Goal: Find contact information: Find contact information

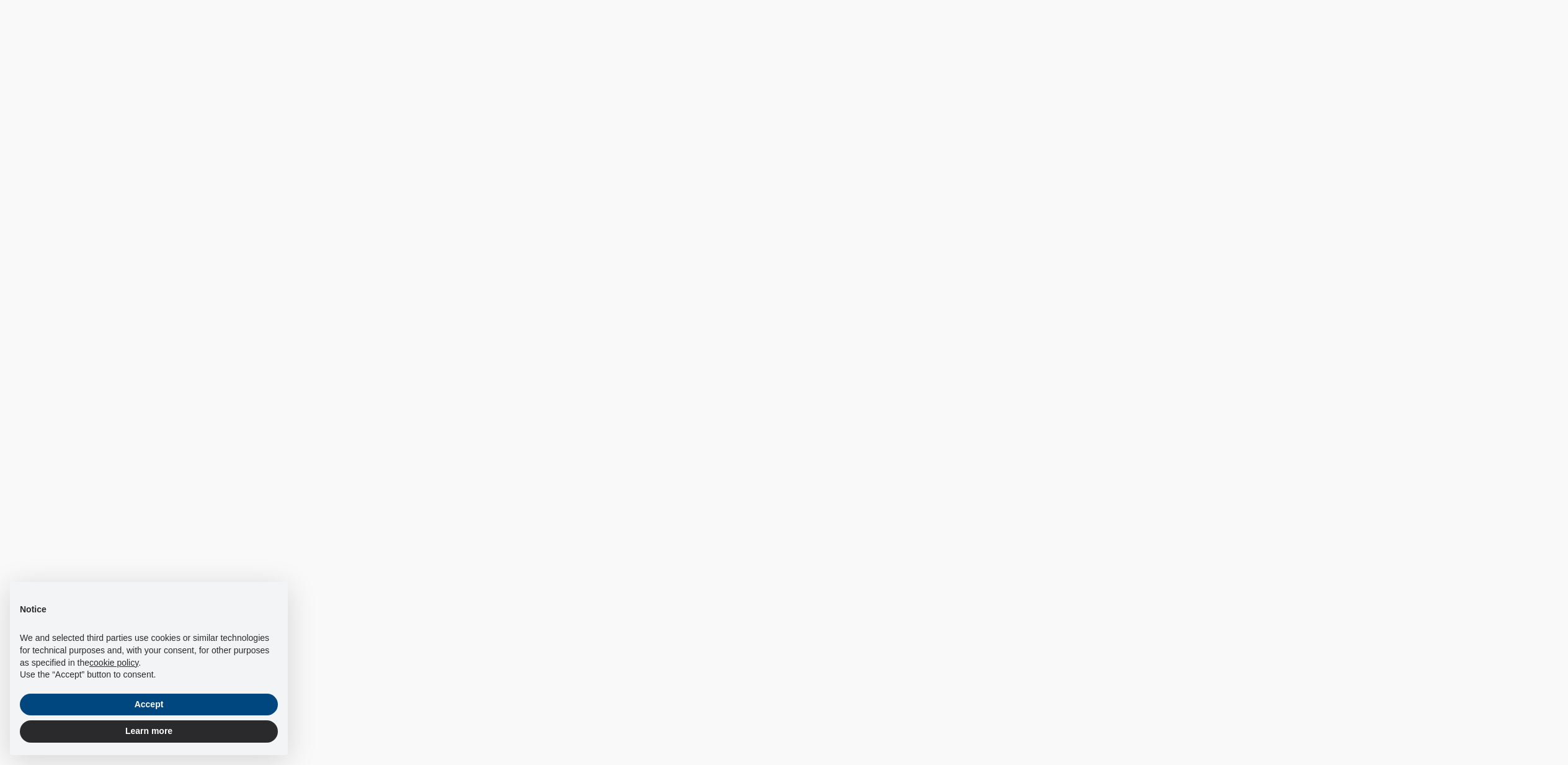
click at [442, 0] on html "× Notice We and selected third parties use cookies or similar technologies for …" at bounding box center [784, 0] width 1568 height 0
click at [336, 0] on html "× Notice We and selected third parties use cookies or similar technologies for …" at bounding box center [784, 0] width 1568 height 0
click at [527, 0] on html "× Notice We and selected third parties use cookies or similar technologies for …" at bounding box center [784, 0] width 1568 height 0
drag, startPoint x: 621, startPoint y: 299, endPoint x: 395, endPoint y: 556, distance: 342.2
click at [621, 0] on html "× Notice We and selected third parties use cookies or similar technologies for …" at bounding box center [784, 0] width 1568 height 0
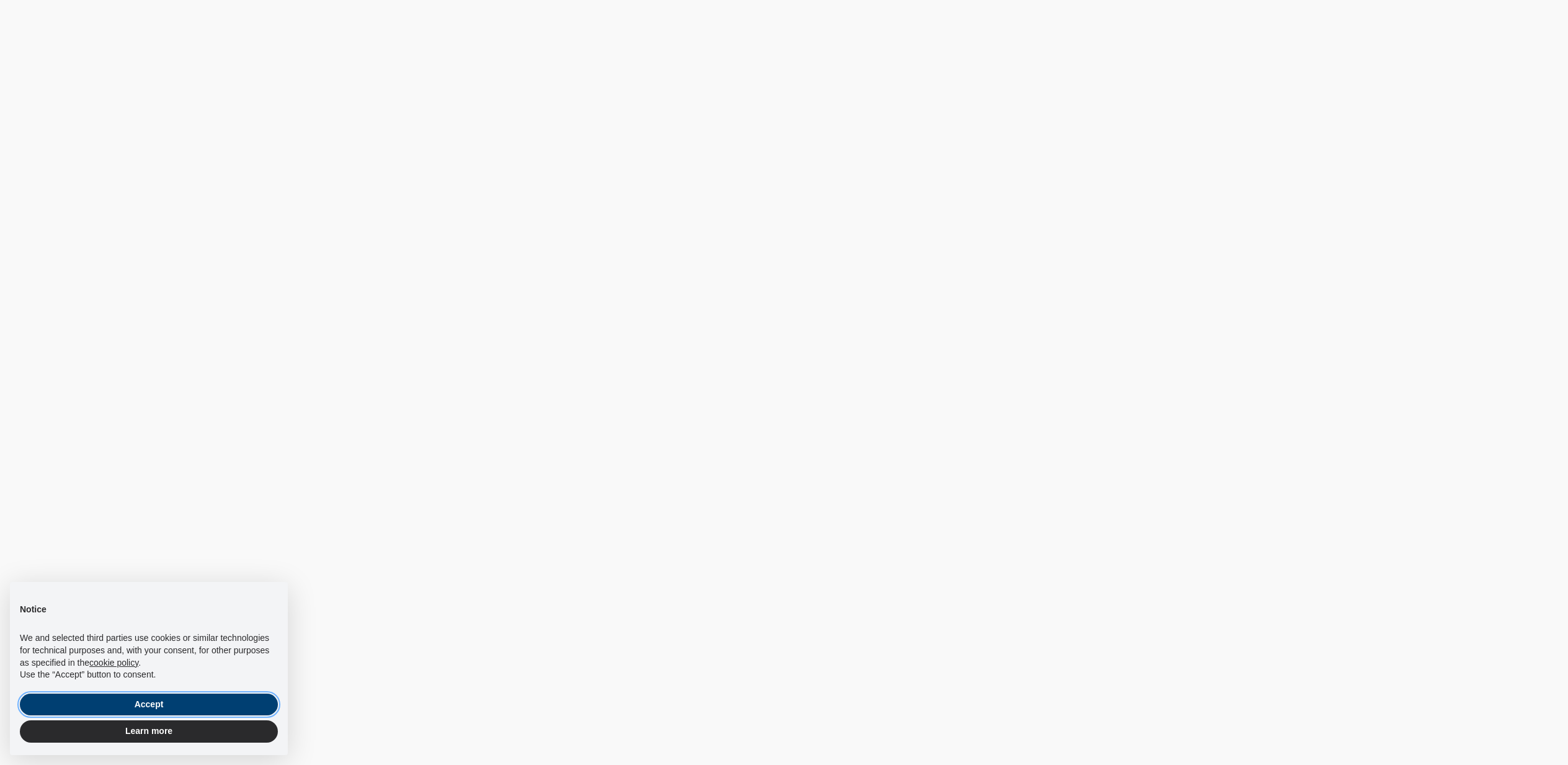
click at [244, 702] on button "Accept" at bounding box center [149, 705] width 259 height 23
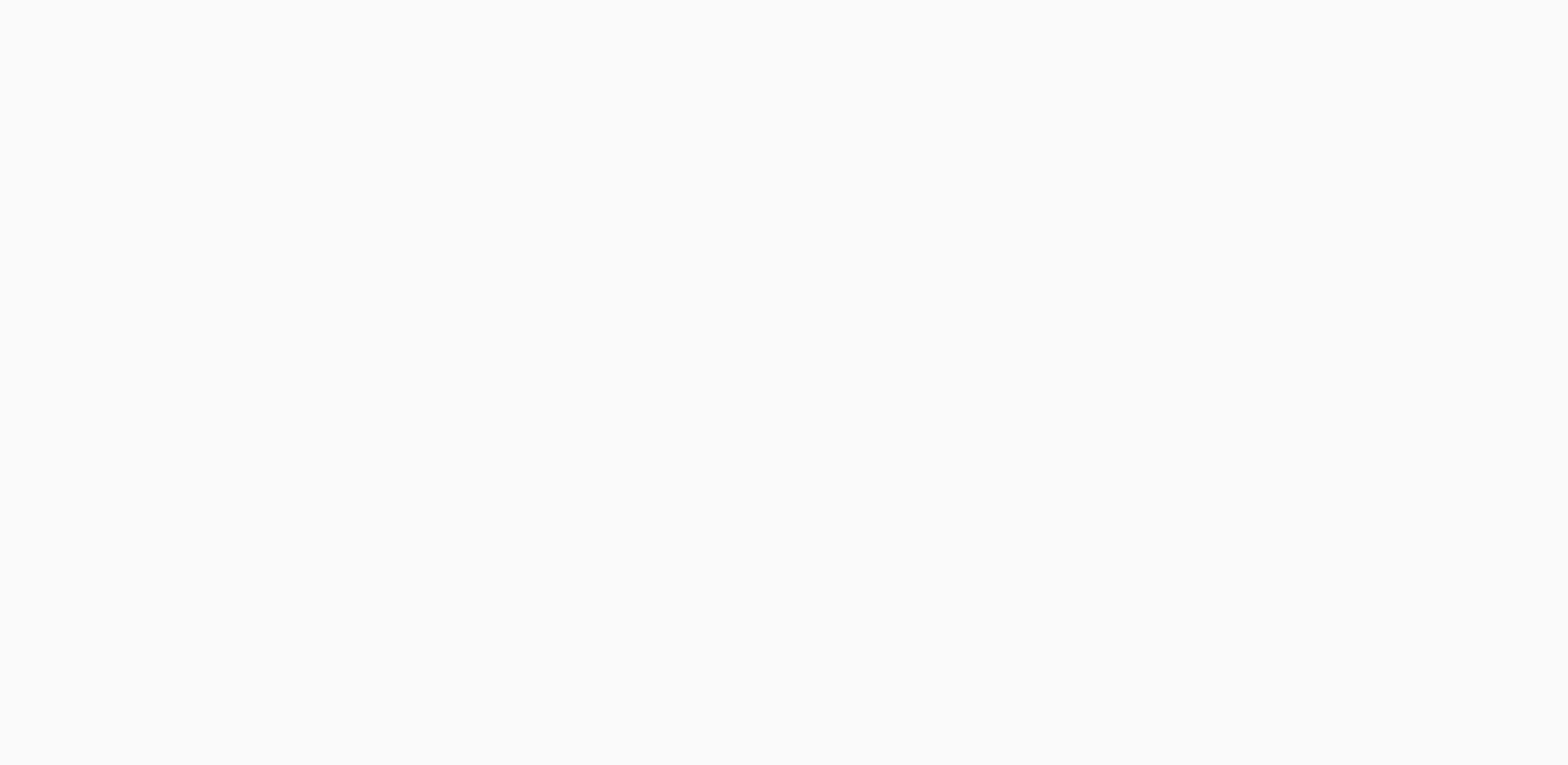
click at [604, 0] on html at bounding box center [784, 0] width 1568 height 0
click at [686, 0] on html at bounding box center [784, 0] width 1568 height 0
click at [374, 0] on html at bounding box center [784, 0] width 1568 height 0
